Goal: Task Accomplishment & Management: Manage account settings

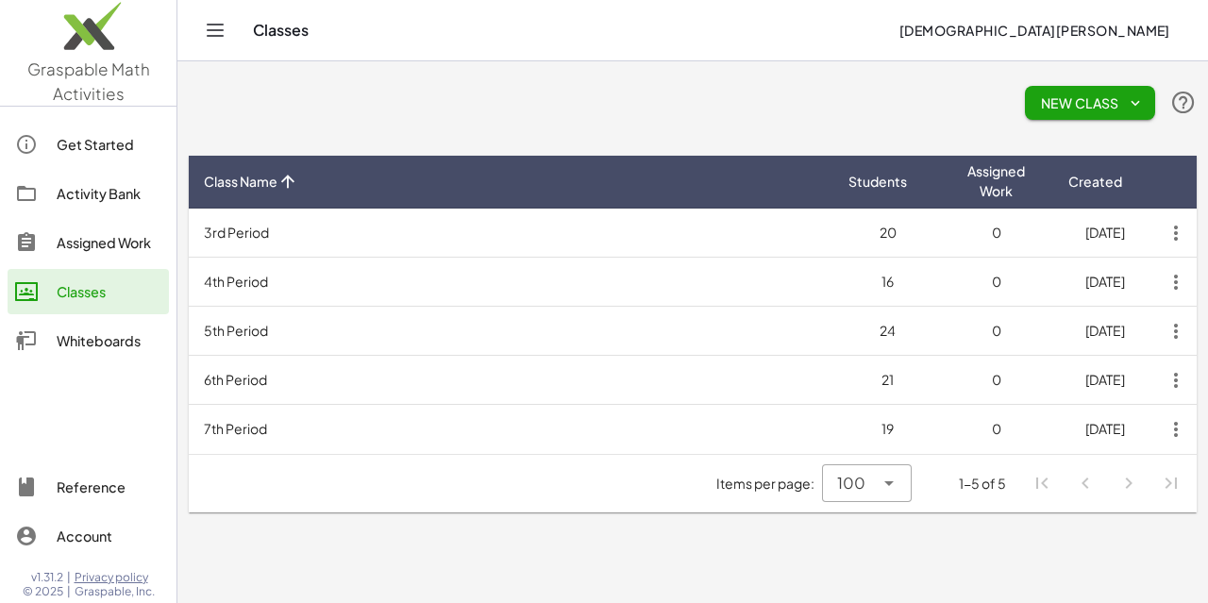
click at [79, 42] on img at bounding box center [88, 31] width 177 height 80
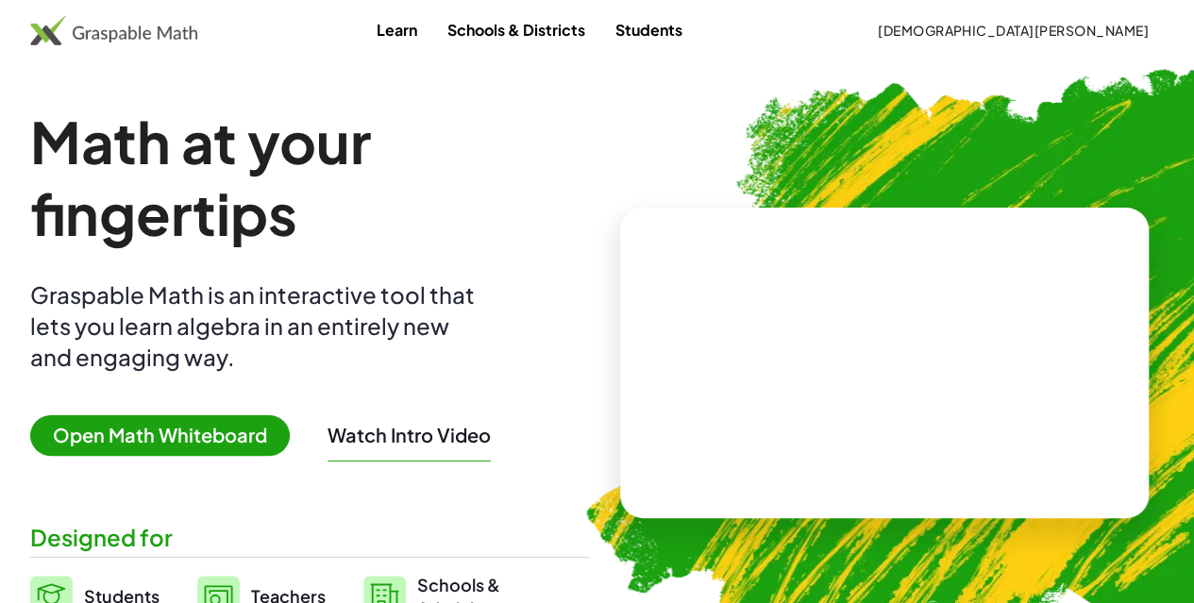
click at [1099, 33] on span "[DEMOGRAPHIC_DATA][PERSON_NAME]" at bounding box center [1013, 30] width 272 height 17
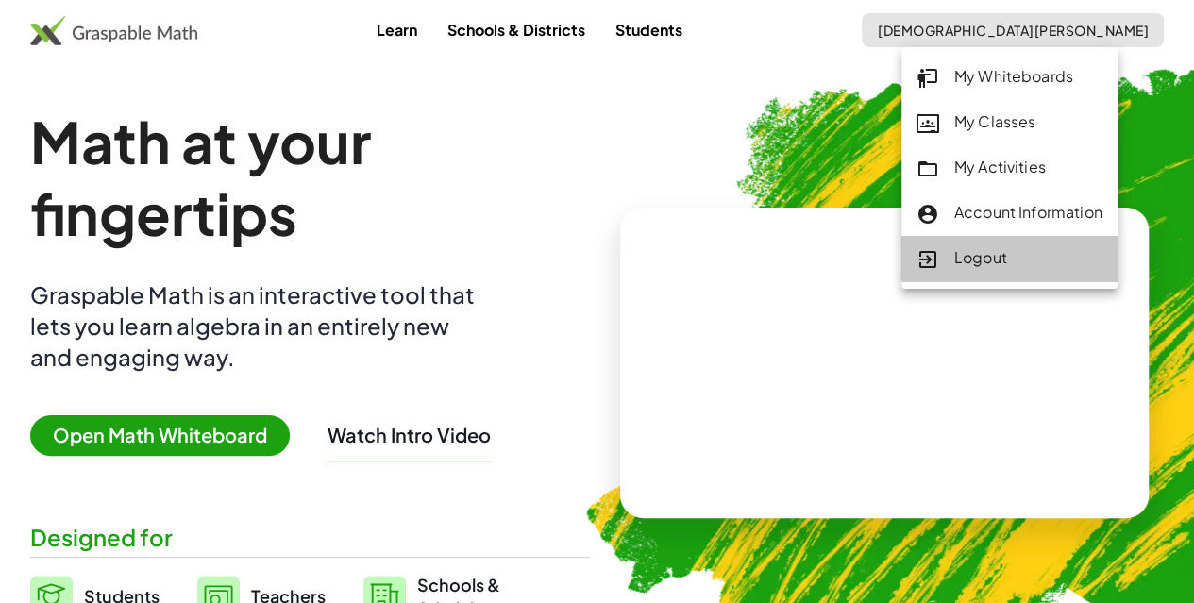
click at [964, 249] on div "Logout" at bounding box center [1010, 258] width 186 height 25
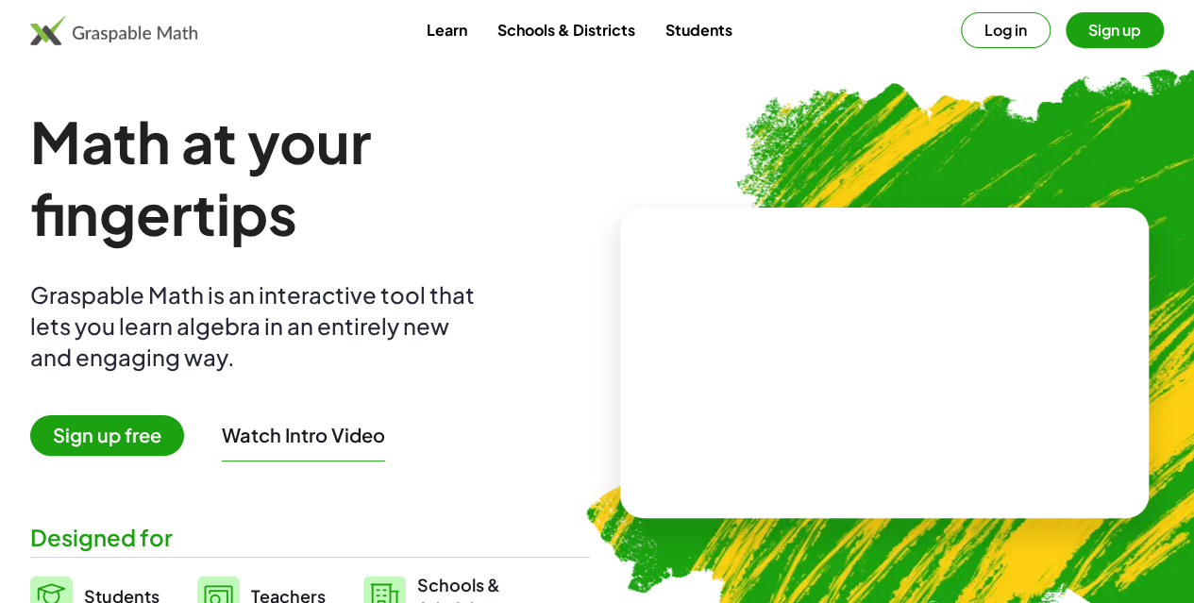
click at [961, 25] on button "Log in" at bounding box center [1006, 30] width 90 height 36
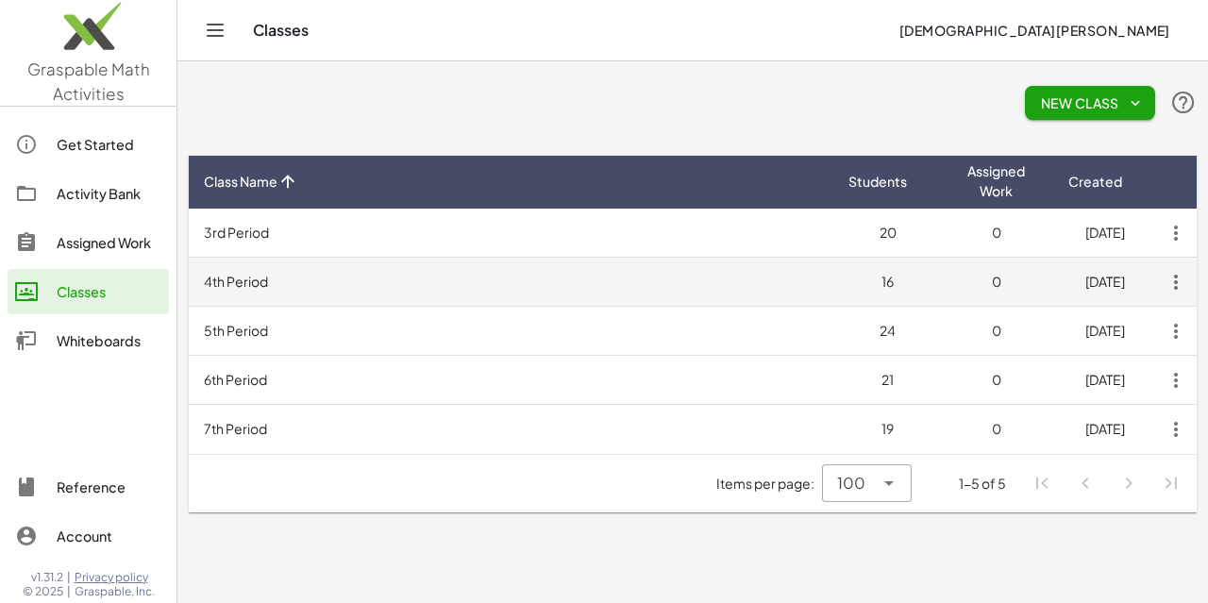
click at [810, 282] on td "4th Period" at bounding box center [511, 282] width 645 height 49
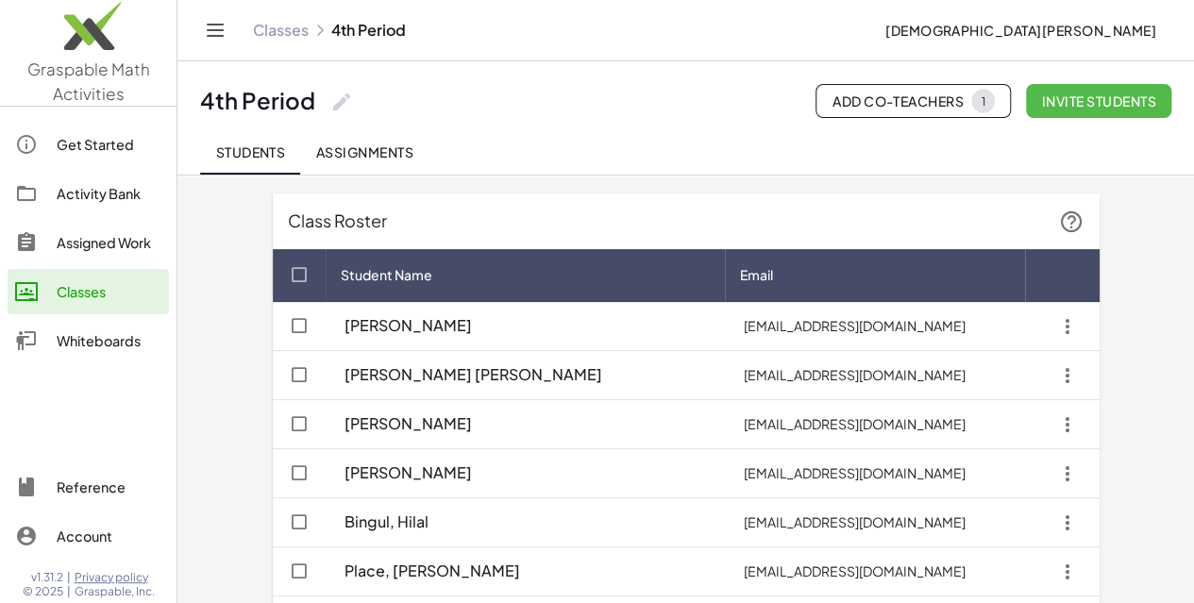
click at [1062, 95] on span "Invite students" at bounding box center [1098, 100] width 115 height 17
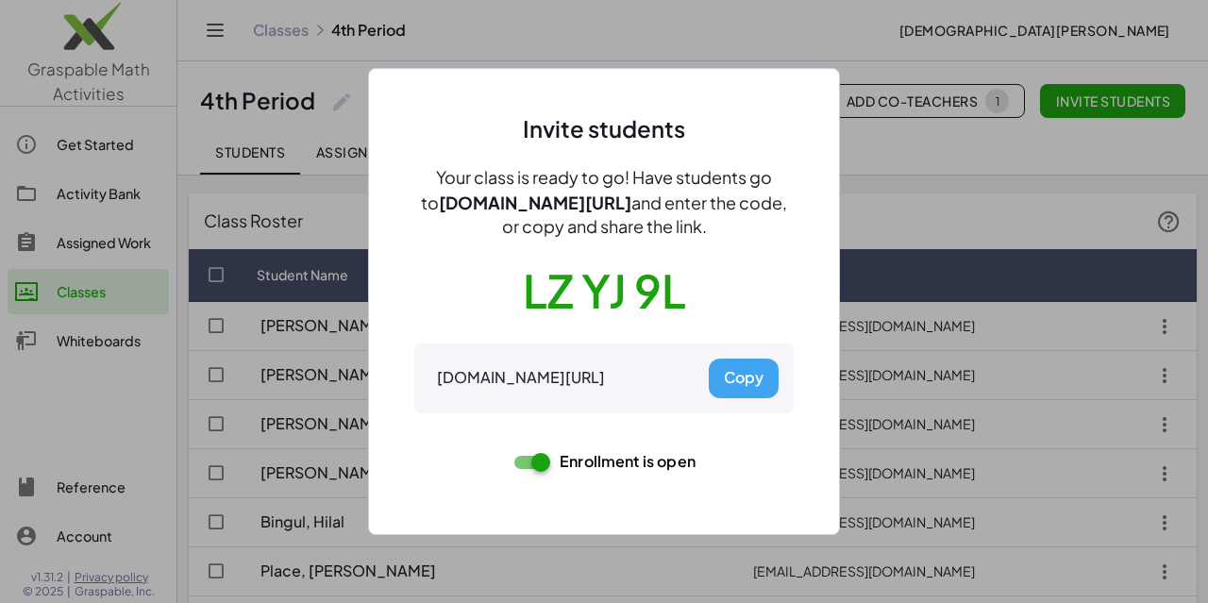
drag, startPoint x: 622, startPoint y: 203, endPoint x: 424, endPoint y: 210, distance: 198.4
click at [424, 210] on div "Your class is ready to go! Have students go to gmacts.com/join-class and enter …" at bounding box center [603, 202] width 379 height 73
copy span "gmacts.com/join-class"
